Goal: Task Accomplishment & Management: Manage account settings

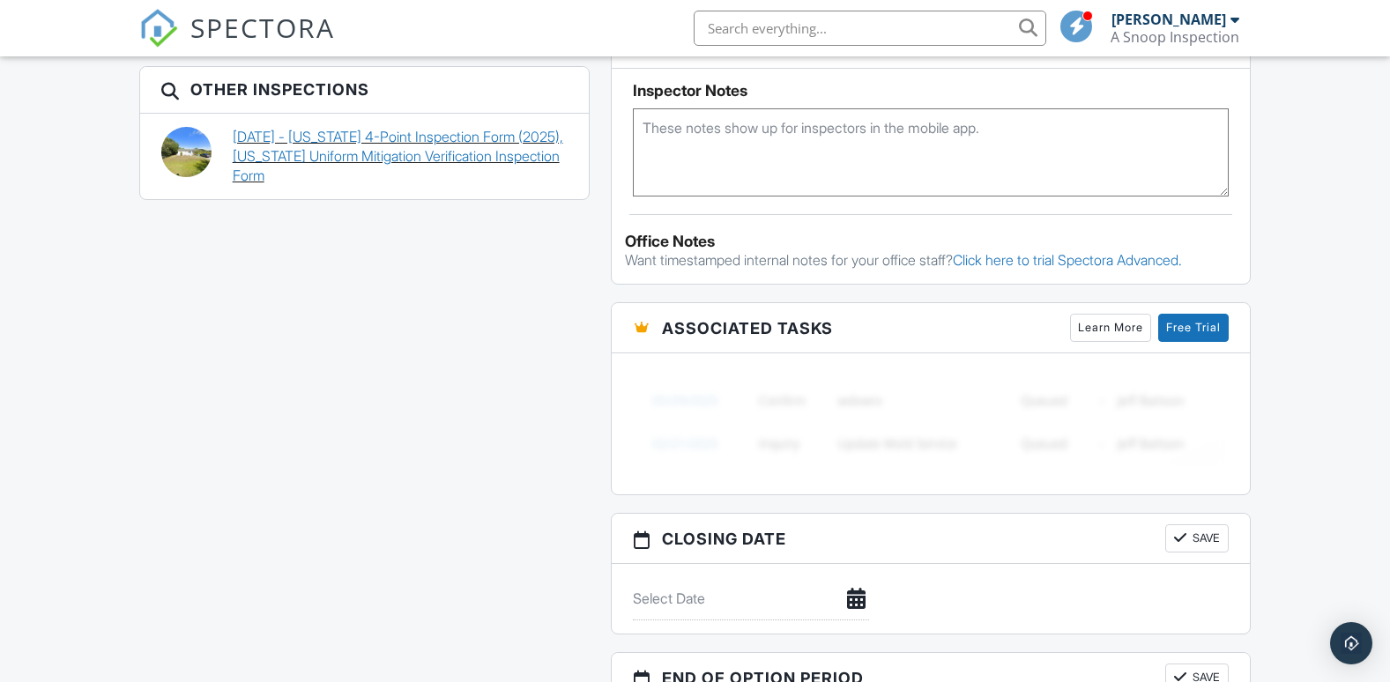
scroll to position [1301, 0]
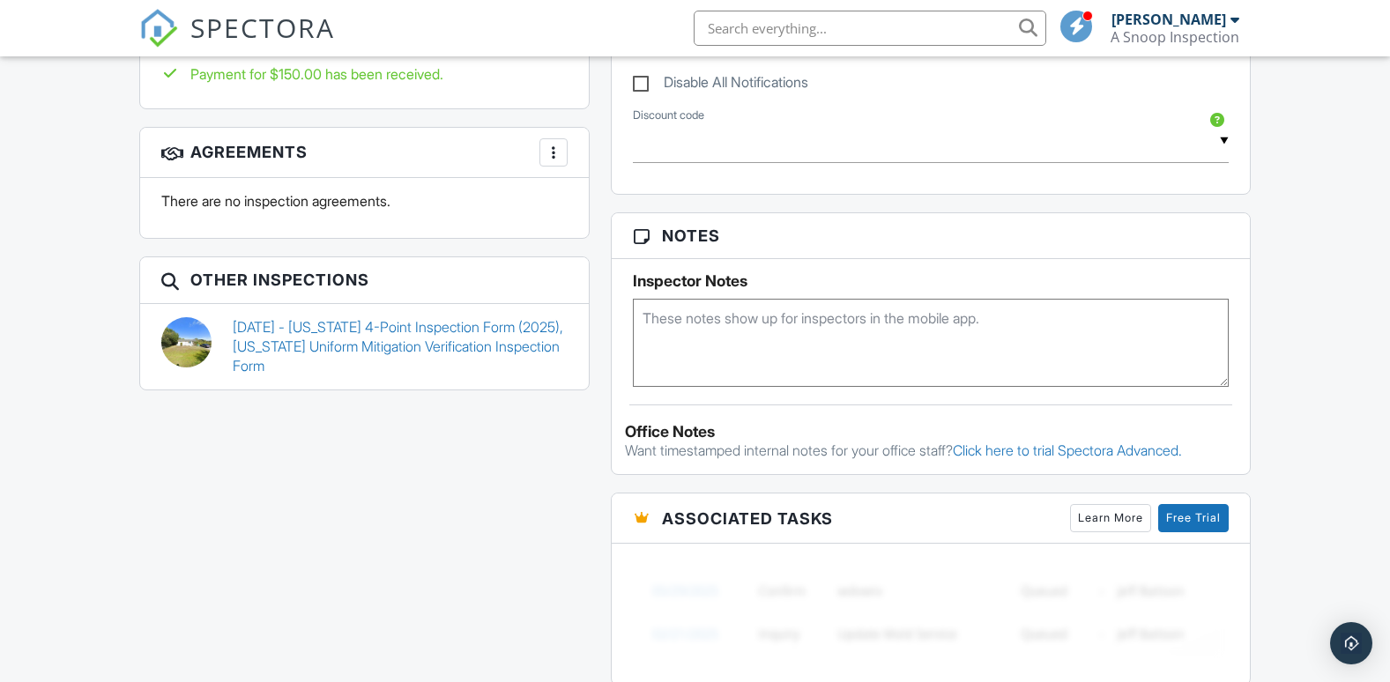
click at [280, 16] on span "SPECTORA" at bounding box center [262, 27] width 145 height 37
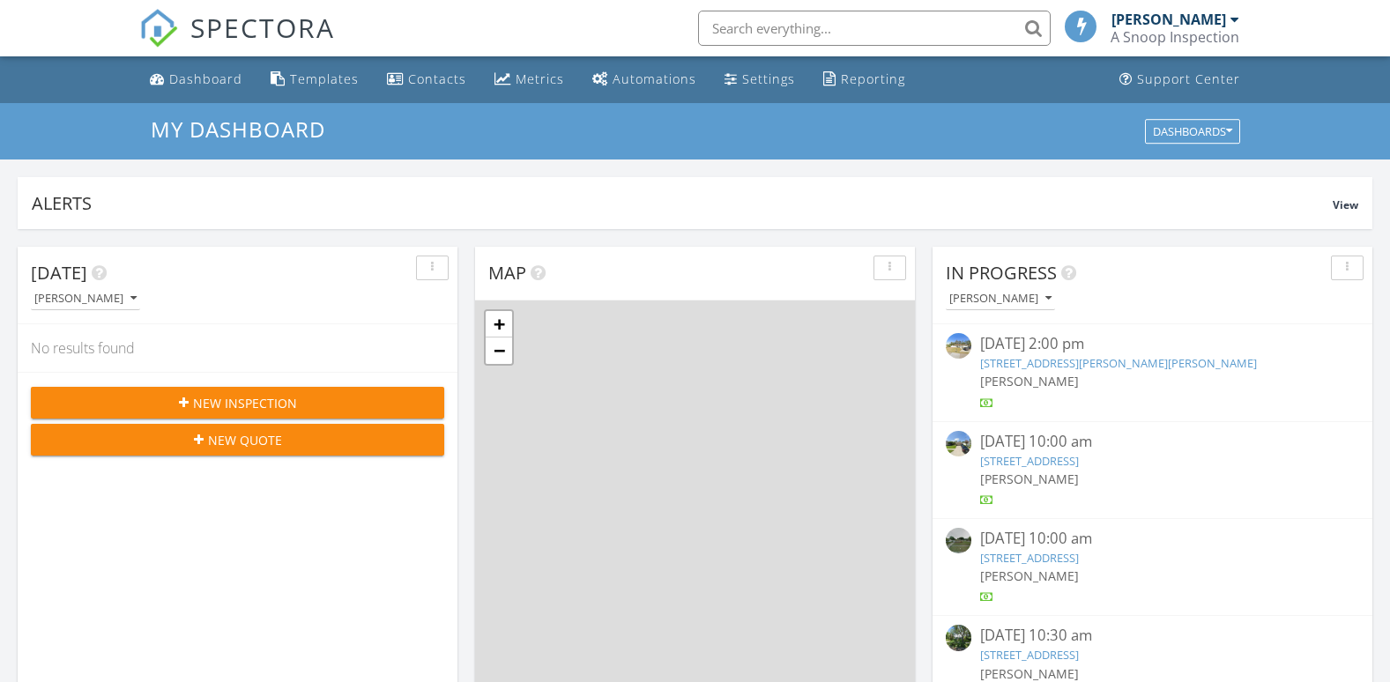
scroll to position [1632, 1417]
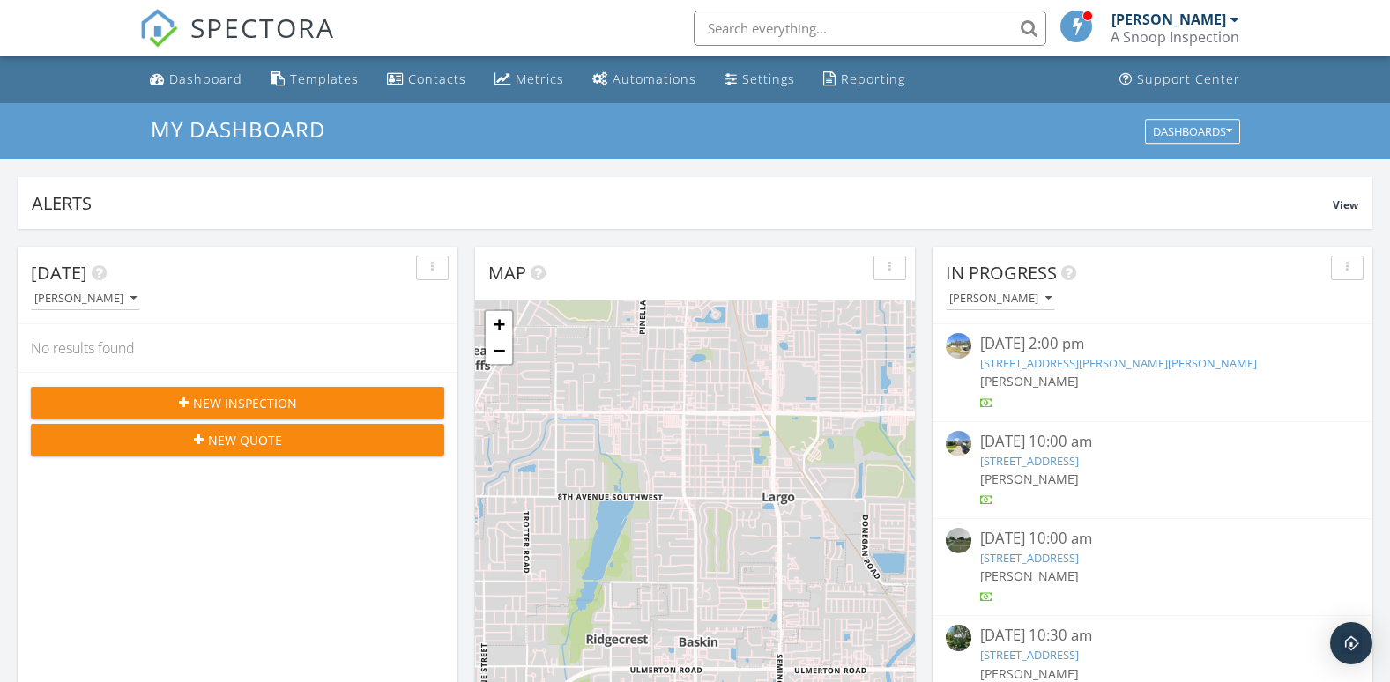
click at [1010, 561] on link "1025 Hollywood Ave, Clearwater, FL 33759" at bounding box center [1029, 558] width 99 height 16
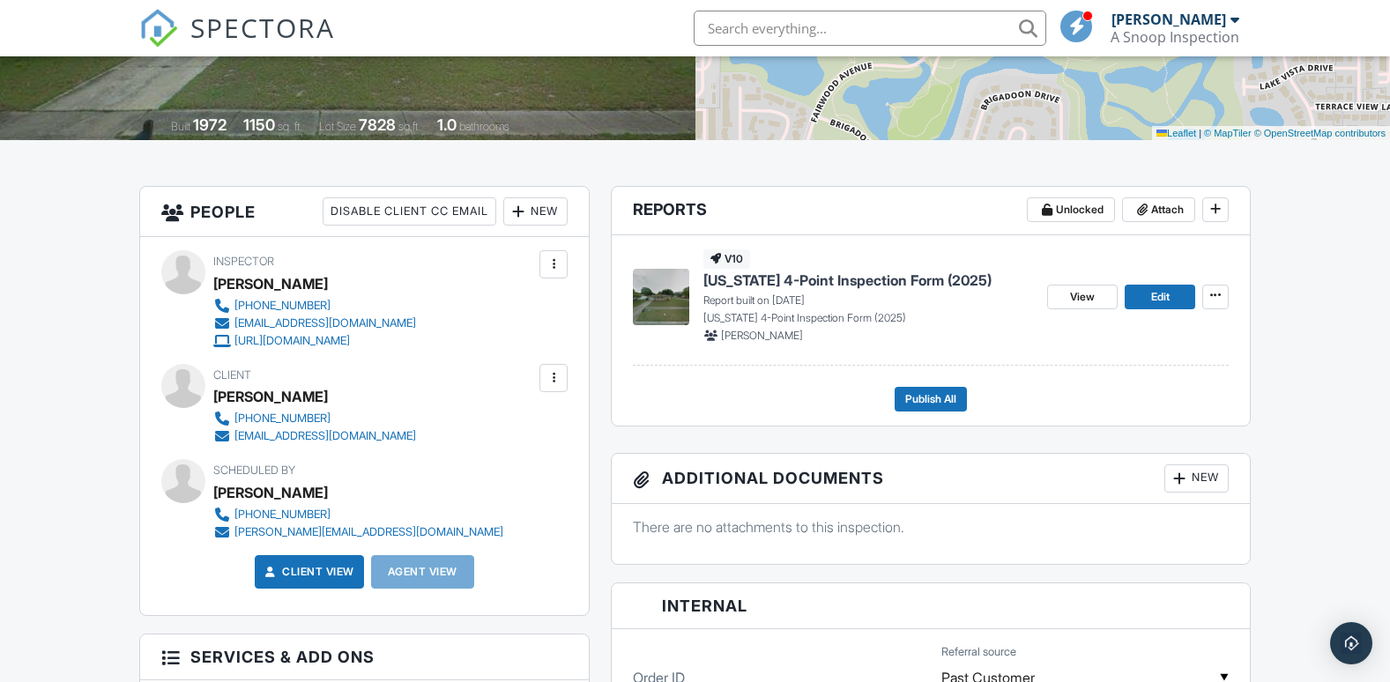
scroll to position [178, 0]
